Goal: Task Accomplishment & Management: Use online tool/utility

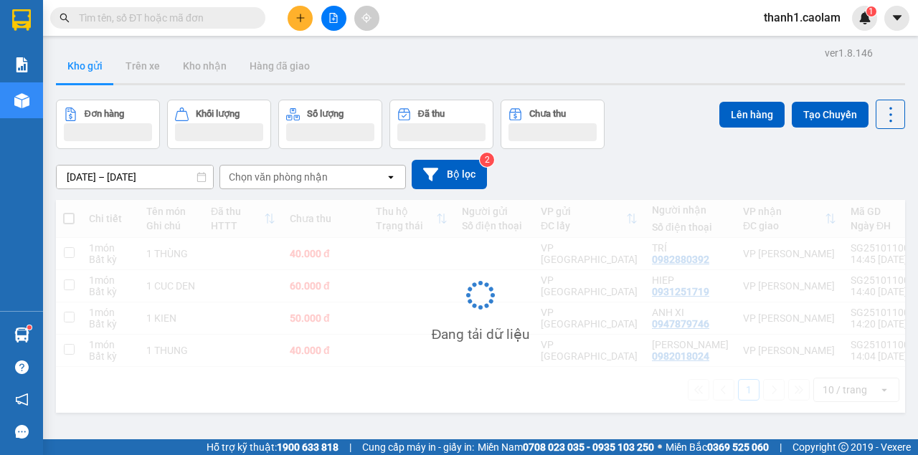
scroll to position [87, 0]
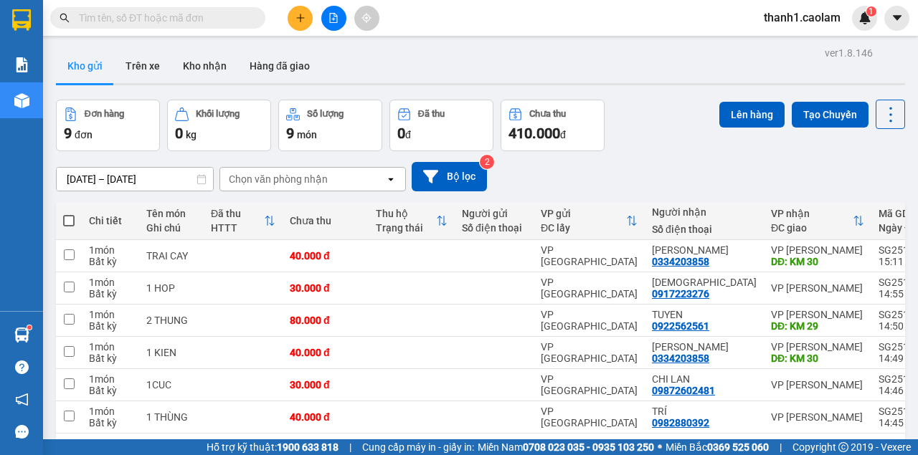
click at [72, 221] on span at bounding box center [68, 220] width 11 height 11
click at [69, 214] on input "checkbox" at bounding box center [69, 214] width 0 height 0
checkbox input "true"
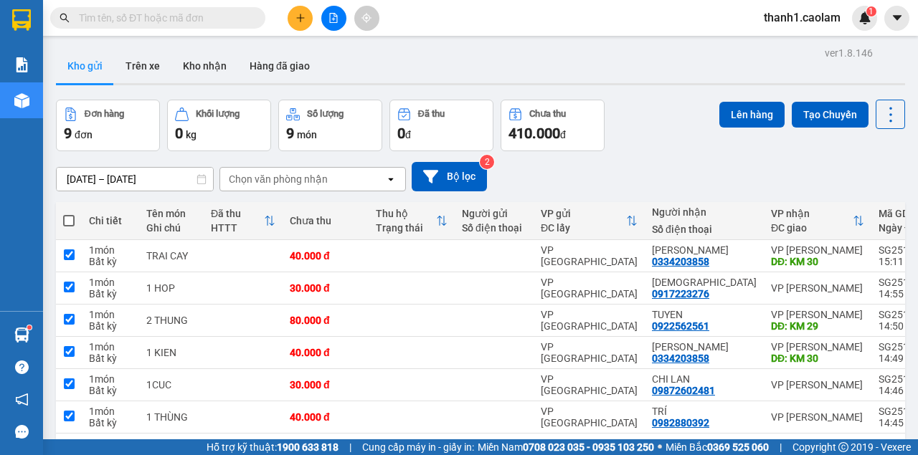
checkbox input "true"
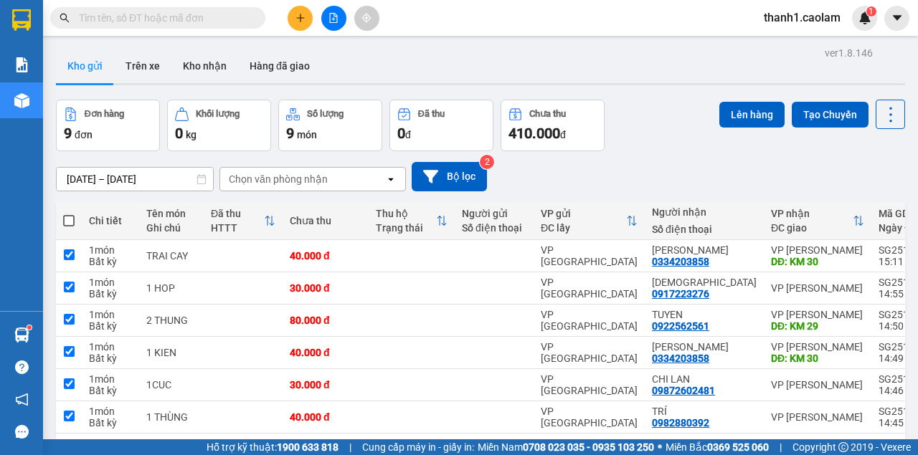
checkbox input "true"
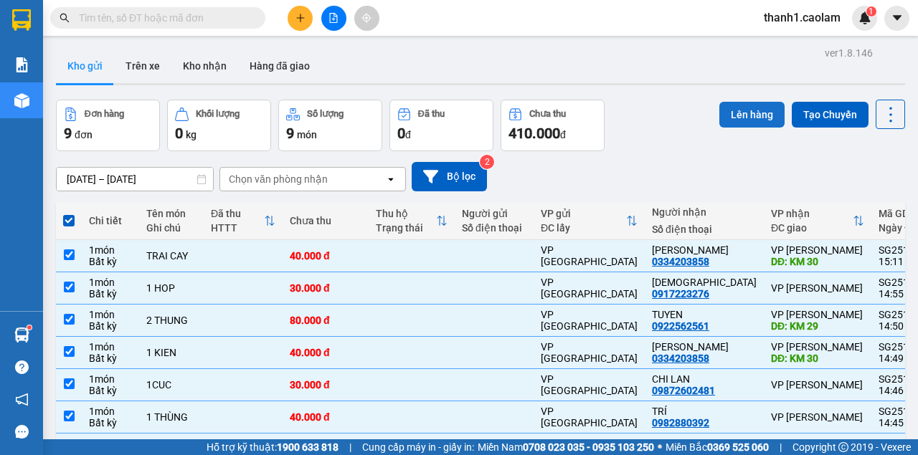
click at [752, 108] on button "Lên hàng" at bounding box center [751, 115] width 65 height 26
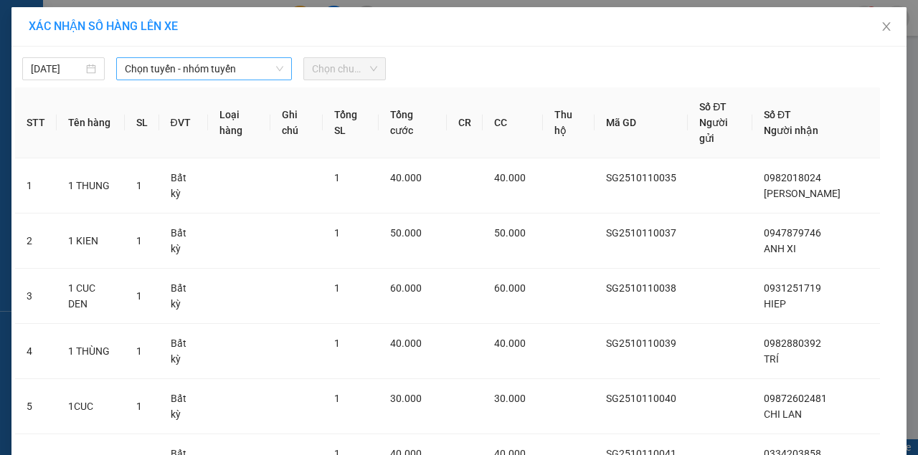
click at [229, 73] on span "Chọn tuyến - nhóm tuyến" at bounding box center [204, 69] width 158 height 22
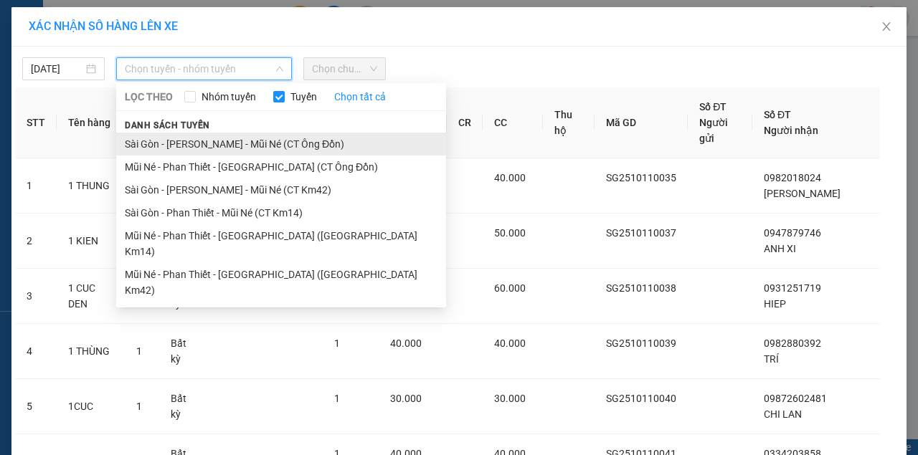
click at [280, 148] on li "Sài Gòn - [PERSON_NAME] - Mũi Né (CT Ông Đồn)" at bounding box center [281, 144] width 330 height 23
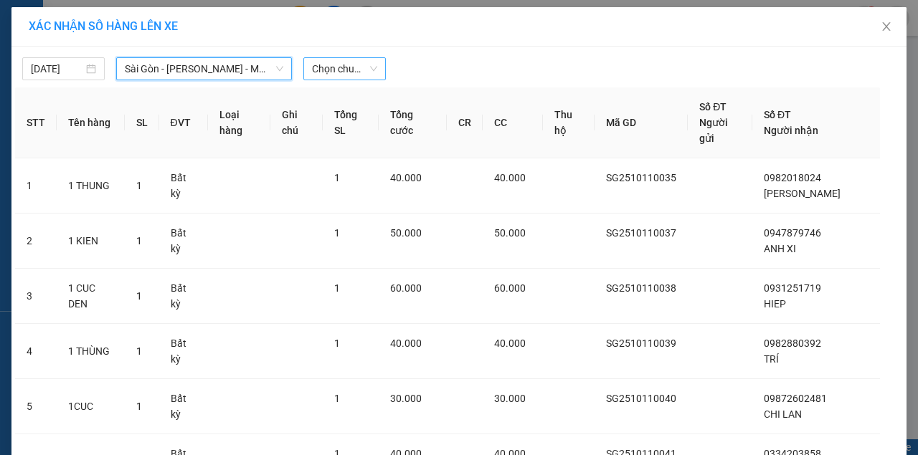
click at [336, 67] on span "Chọn chuyến" at bounding box center [344, 69] width 65 height 22
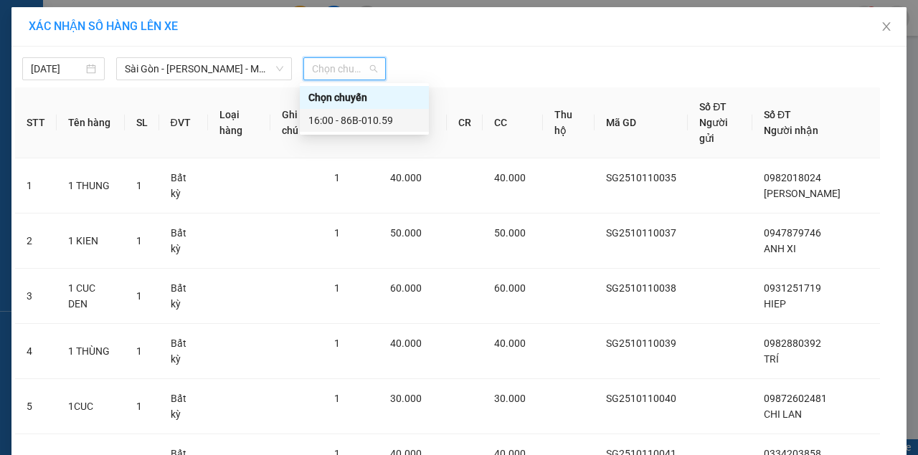
click at [378, 123] on div "16:00 - 86B-010.59" at bounding box center [364, 121] width 112 height 16
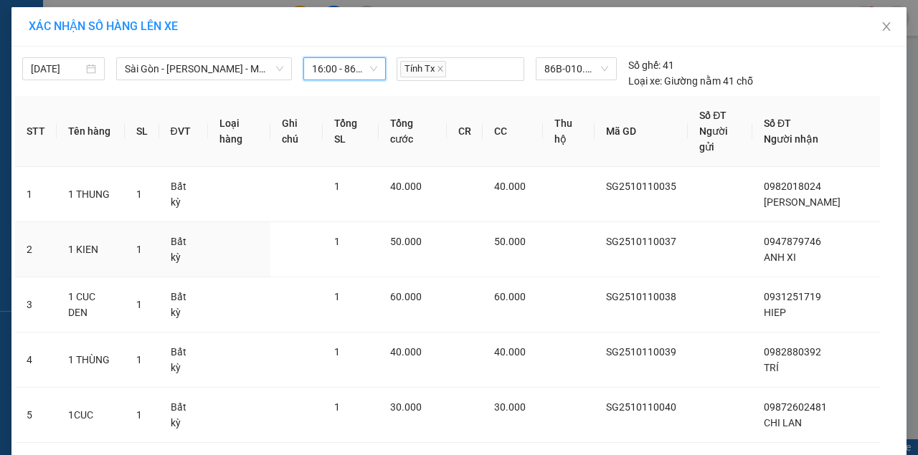
scroll to position [294, 0]
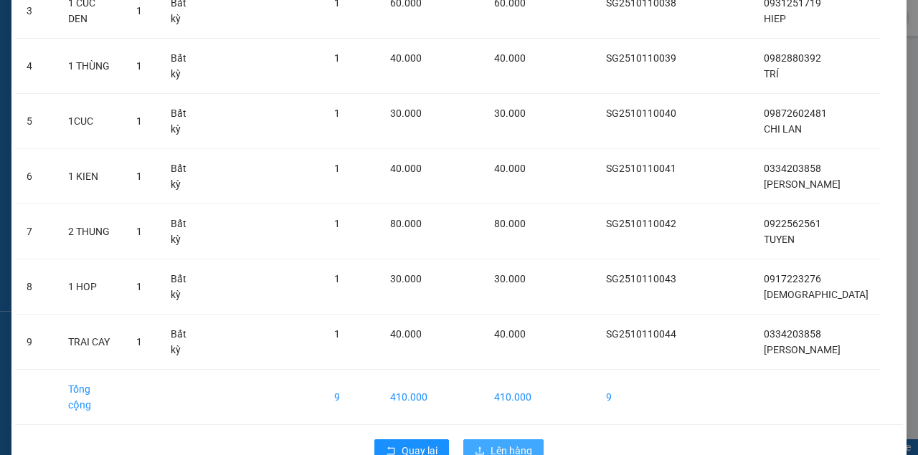
click at [524, 443] on span "Lên hàng" at bounding box center [511, 451] width 42 height 16
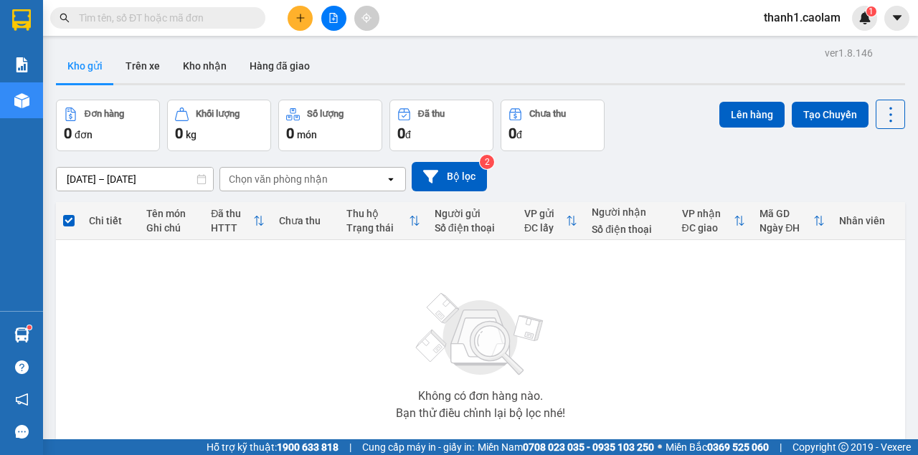
click at [9, 0] on div at bounding box center [21, 23] width 43 height 47
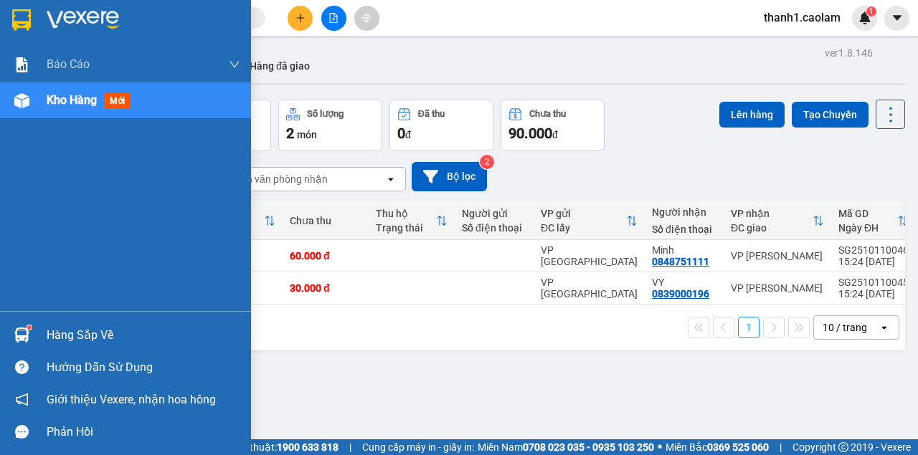
click at [22, 6] on div at bounding box center [125, 23] width 251 height 47
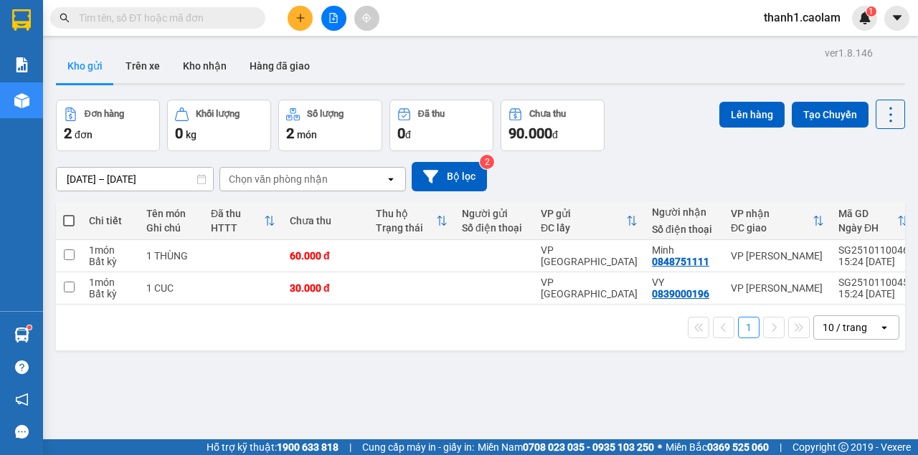
click at [76, 227] on th at bounding box center [69, 221] width 26 height 38
click at [67, 223] on span at bounding box center [68, 220] width 11 height 11
click at [69, 214] on input "checkbox" at bounding box center [69, 214] width 0 height 0
checkbox input "true"
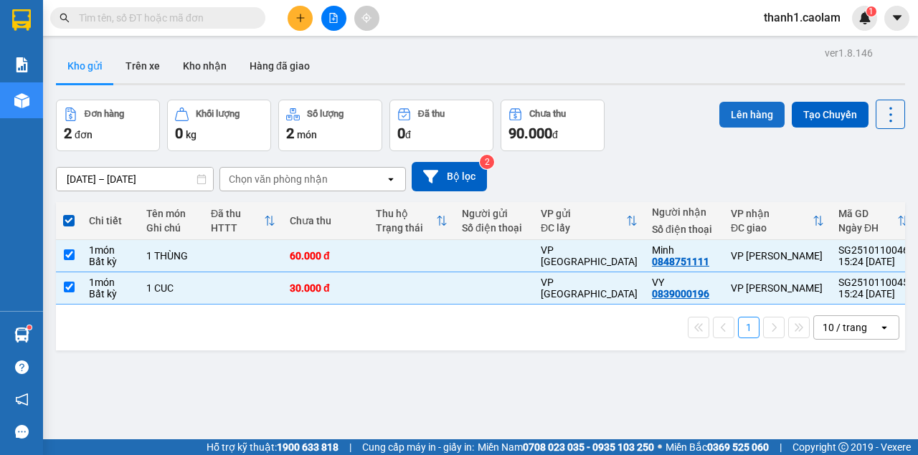
click at [765, 115] on button "Lên hàng" at bounding box center [751, 115] width 65 height 26
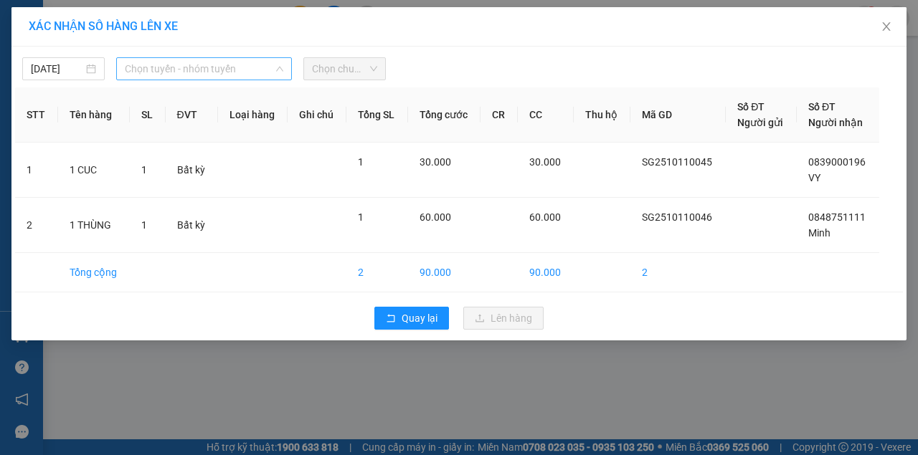
click at [268, 64] on span "Chọn tuyến - nhóm tuyến" at bounding box center [204, 69] width 158 height 22
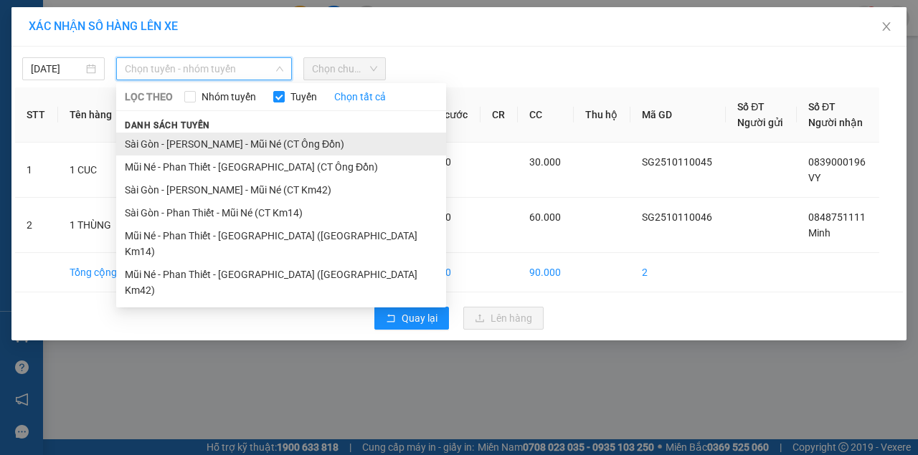
click at [277, 144] on li "Sài Gòn - [PERSON_NAME] - Mũi Né (CT Ông Đồn)" at bounding box center [281, 144] width 330 height 23
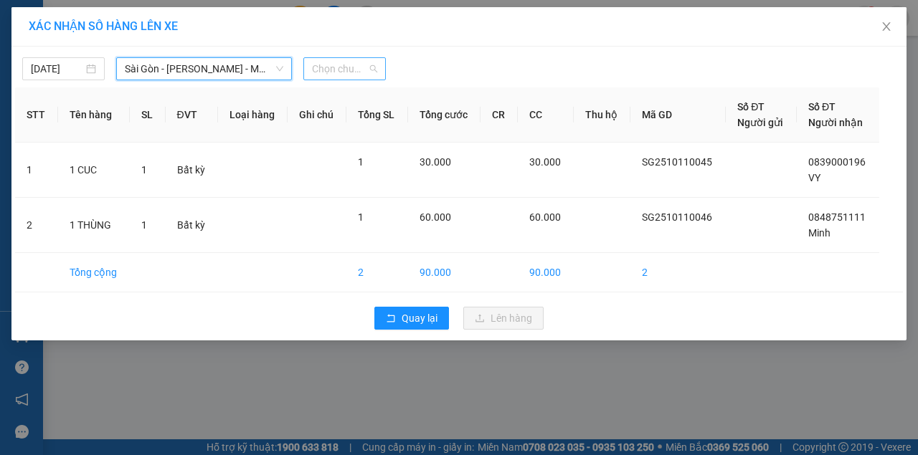
click at [363, 63] on span "Chọn chuyến" at bounding box center [344, 69] width 65 height 22
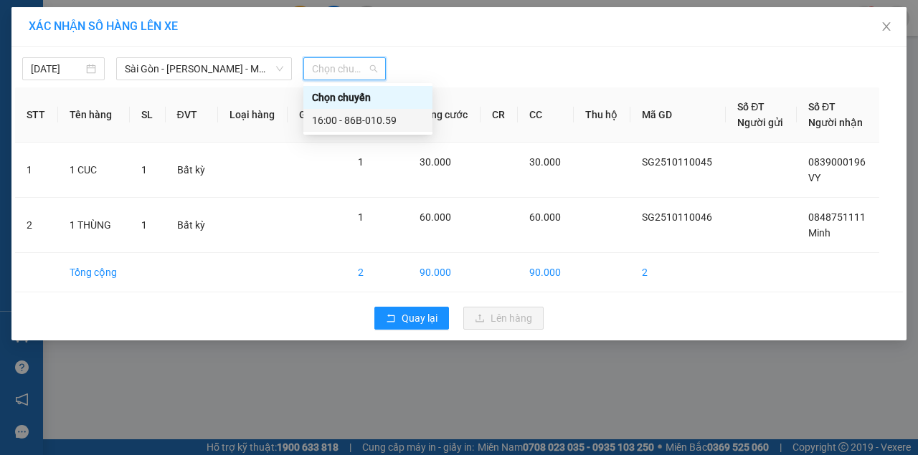
click at [393, 122] on div "16:00 - 86B-010.59" at bounding box center [368, 121] width 112 height 16
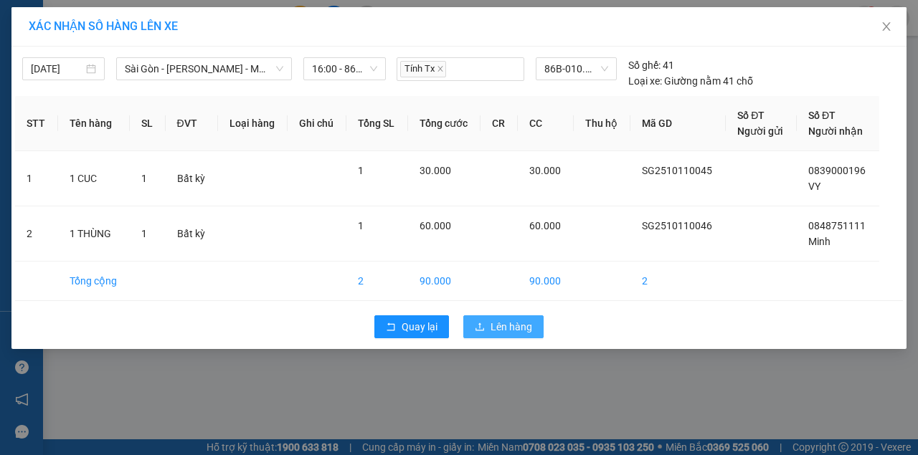
click at [509, 315] on button "Lên hàng" at bounding box center [503, 326] width 80 height 23
